Goal: Use online tool/utility: Utilize a website feature to perform a specific function

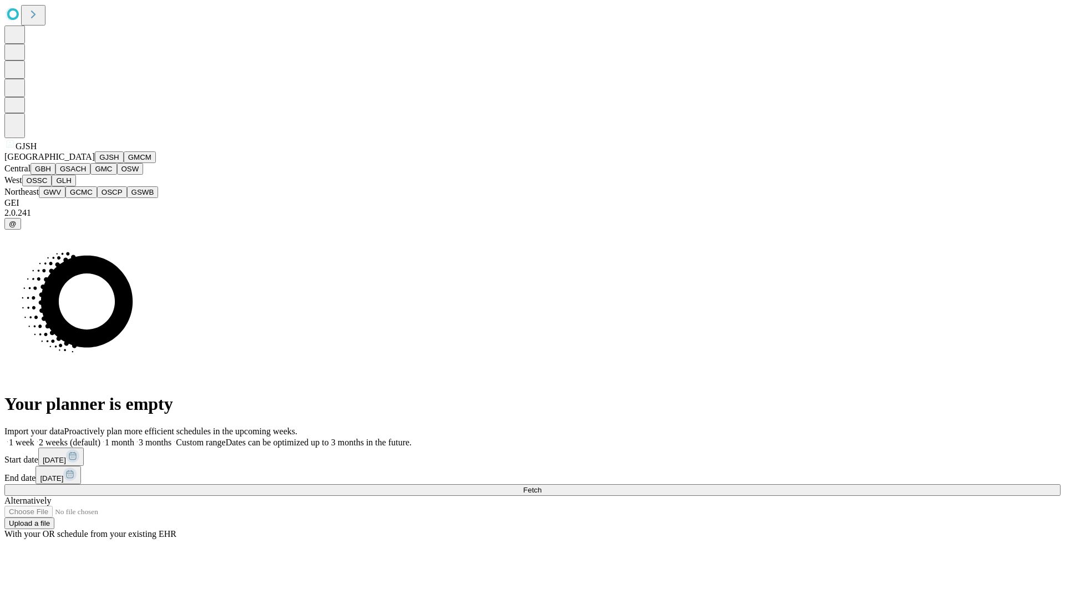
click at [95, 163] on button "GJSH" at bounding box center [109, 157] width 29 height 12
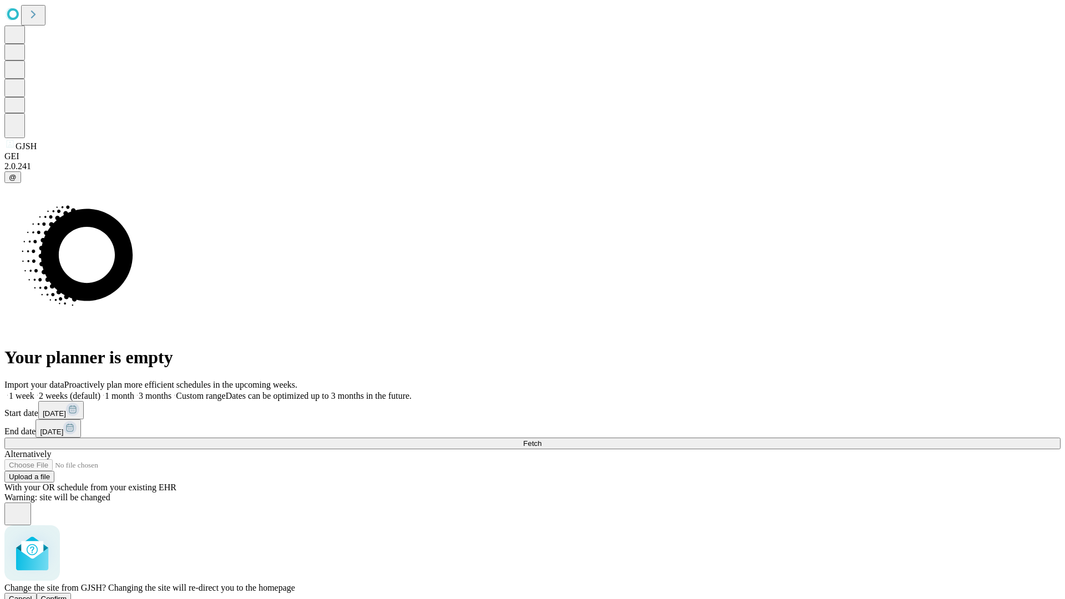
click at [67, 595] on span "Confirm" at bounding box center [54, 599] width 26 height 8
click at [100, 391] on label "2 weeks (default)" at bounding box center [67, 395] width 66 height 9
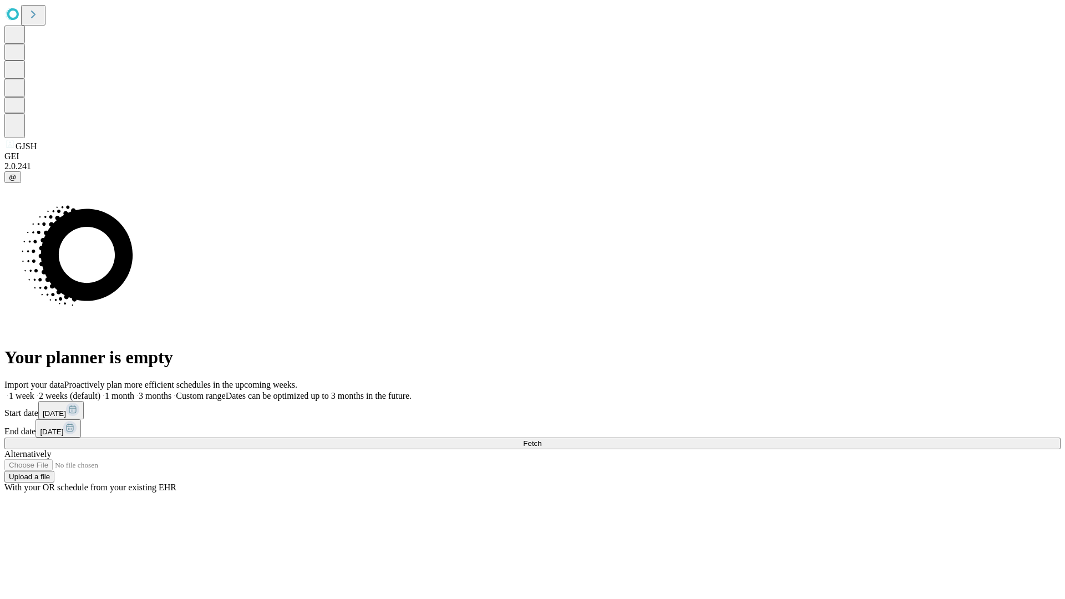
click at [541, 439] on span "Fetch" at bounding box center [532, 443] width 18 height 8
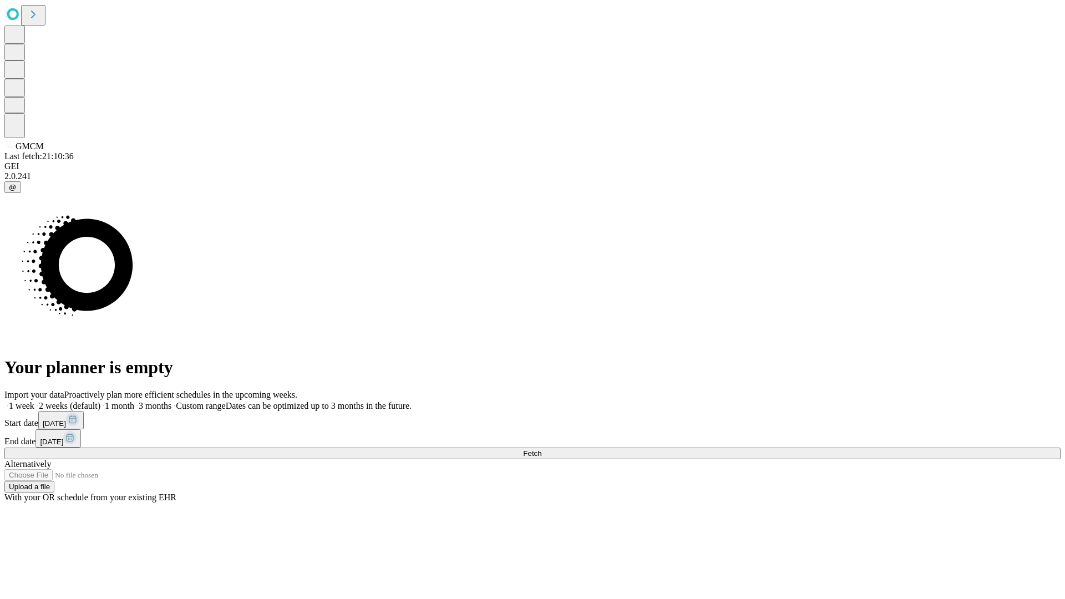
click at [100, 401] on label "2 weeks (default)" at bounding box center [67, 405] width 66 height 9
click at [541, 449] on span "Fetch" at bounding box center [532, 453] width 18 height 8
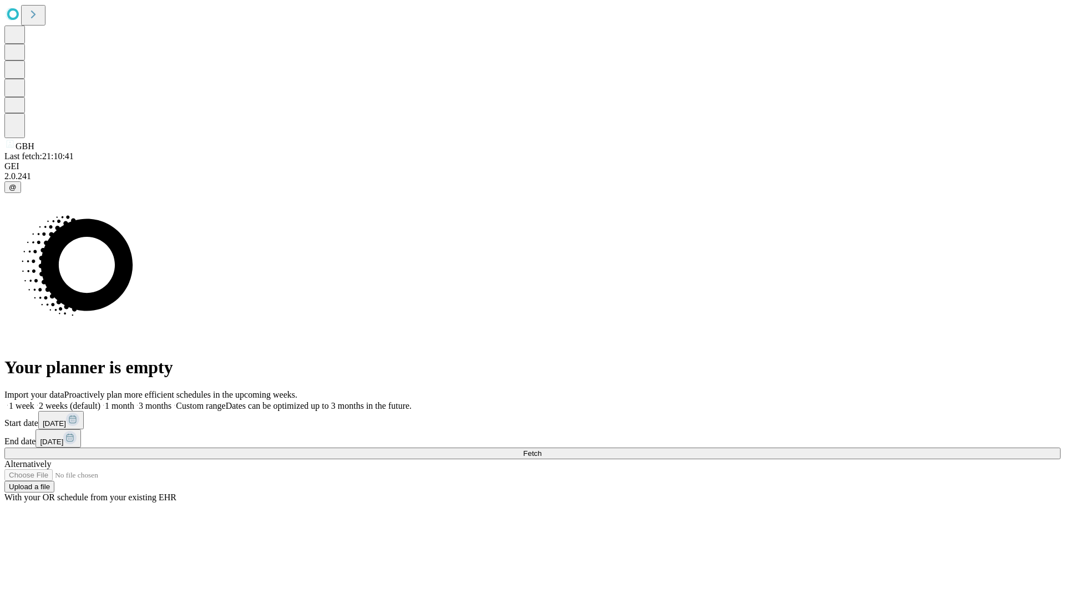
click at [541, 449] on span "Fetch" at bounding box center [532, 453] width 18 height 8
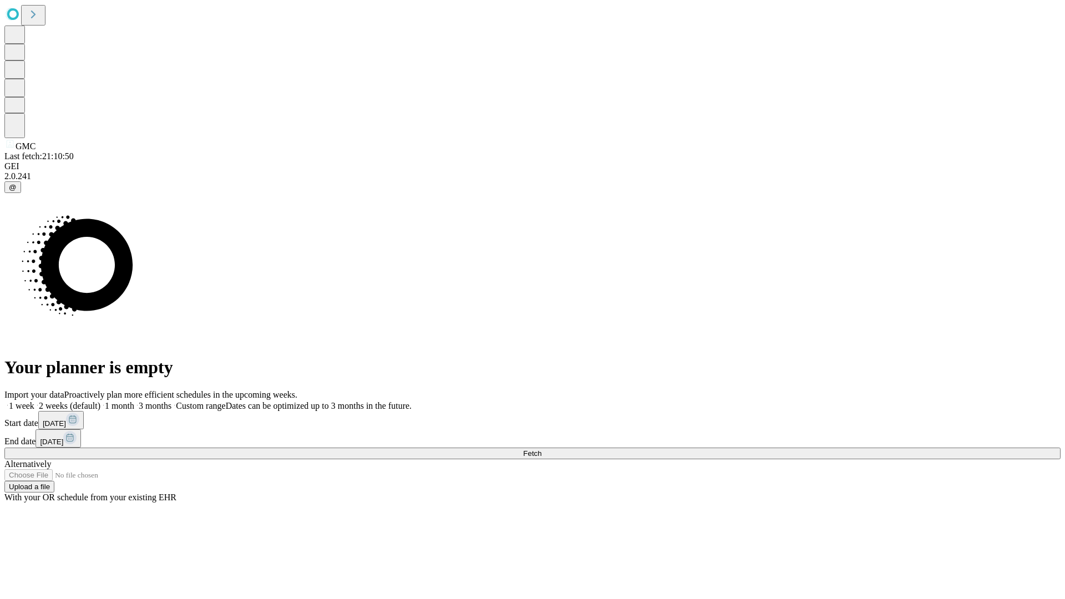
click at [100, 401] on label "2 weeks (default)" at bounding box center [67, 405] width 66 height 9
click at [541, 449] on span "Fetch" at bounding box center [532, 453] width 18 height 8
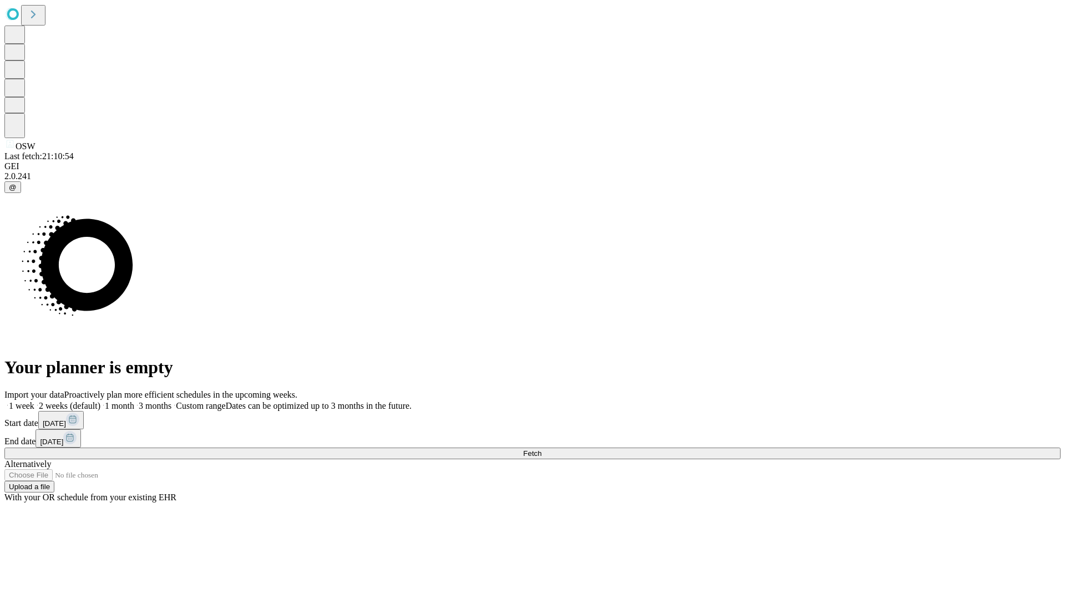
click at [100, 401] on label "2 weeks (default)" at bounding box center [67, 405] width 66 height 9
click at [541, 449] on span "Fetch" at bounding box center [532, 453] width 18 height 8
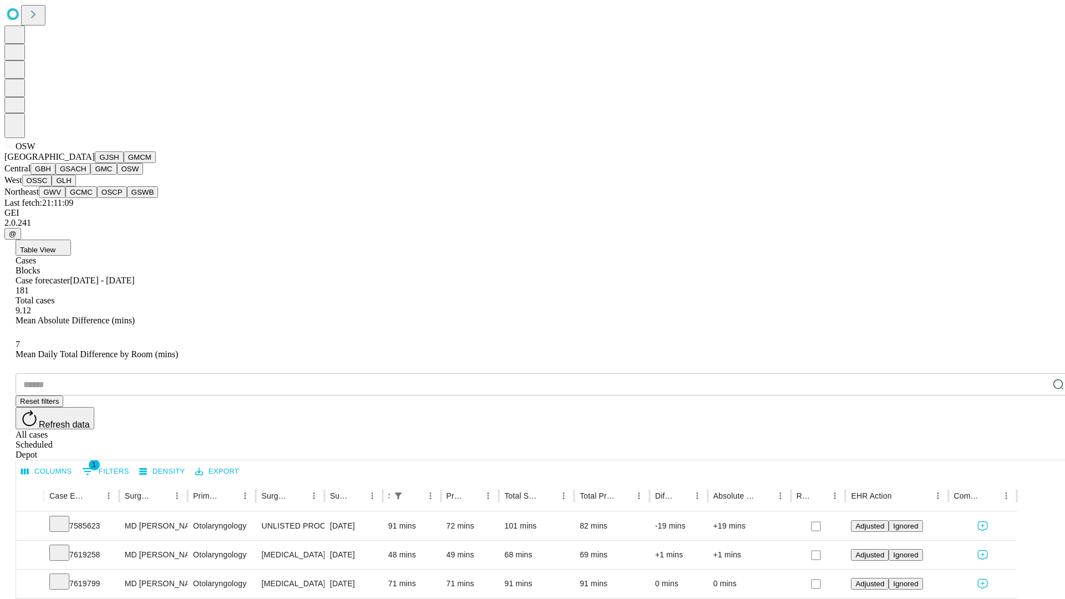
click at [52, 186] on button "OSSC" at bounding box center [37, 181] width 30 height 12
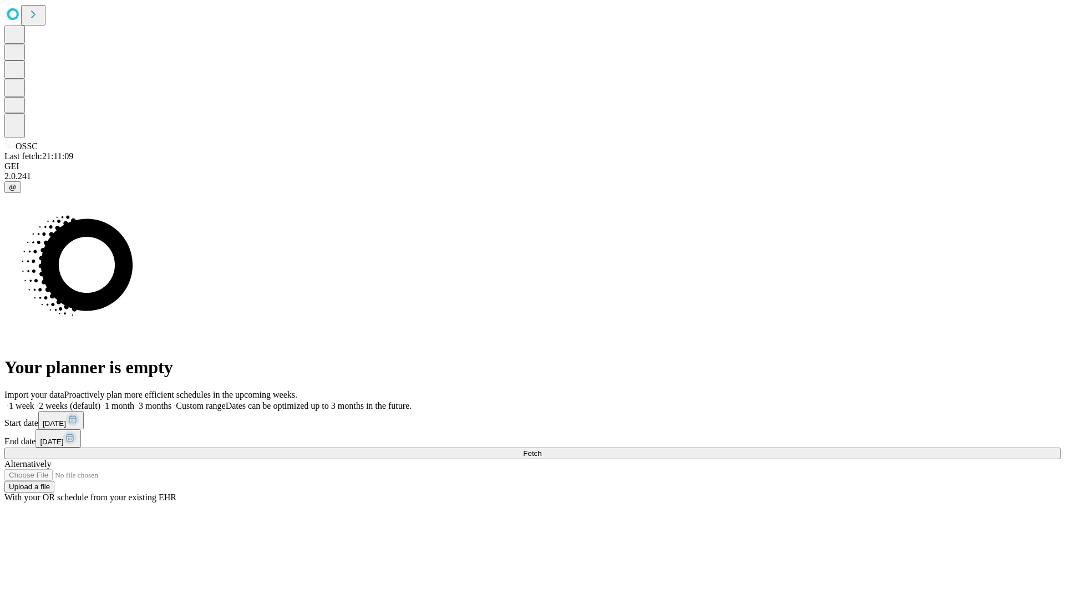
click at [100, 401] on label "2 weeks (default)" at bounding box center [67, 405] width 66 height 9
click at [541, 449] on span "Fetch" at bounding box center [532, 453] width 18 height 8
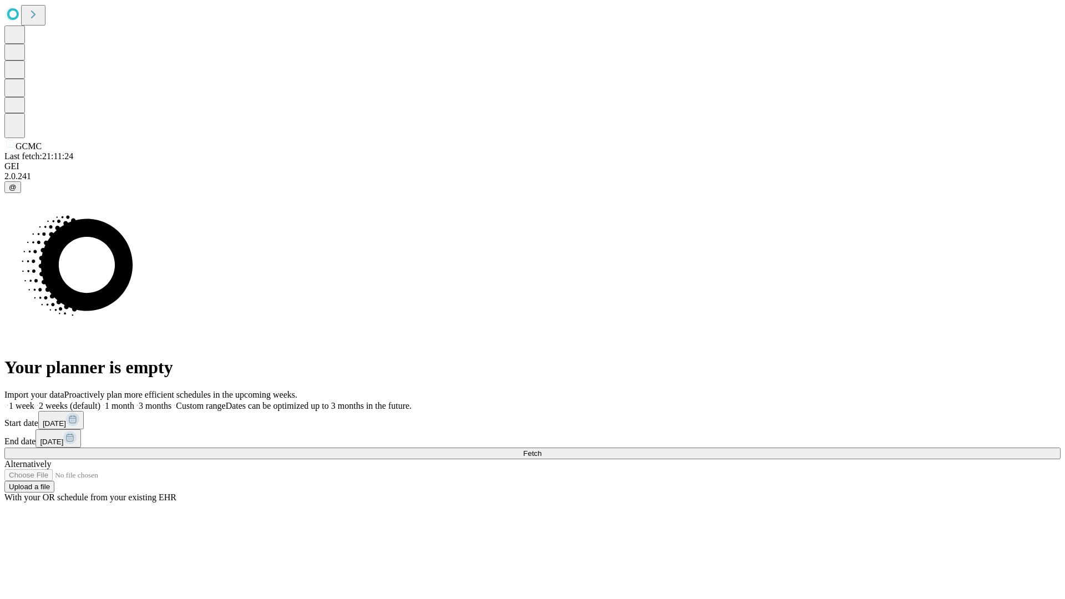
click at [541, 449] on span "Fetch" at bounding box center [532, 453] width 18 height 8
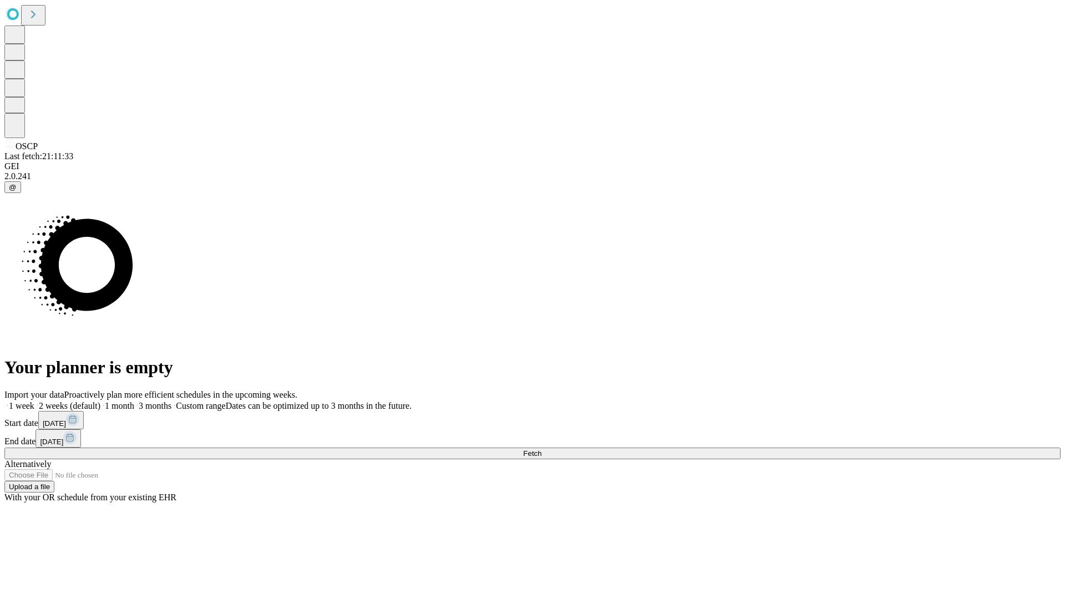
click at [100, 401] on label "2 weeks (default)" at bounding box center [67, 405] width 66 height 9
click at [541, 449] on span "Fetch" at bounding box center [532, 453] width 18 height 8
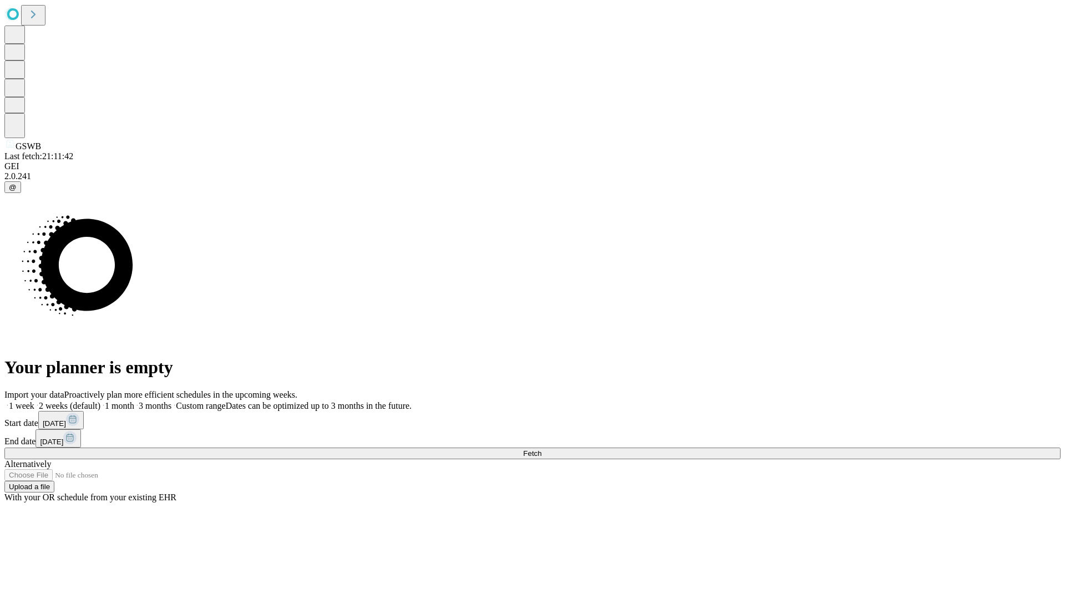
click at [100, 401] on label "2 weeks (default)" at bounding box center [67, 405] width 66 height 9
click at [541, 449] on span "Fetch" at bounding box center [532, 453] width 18 height 8
